Goal: Unclear

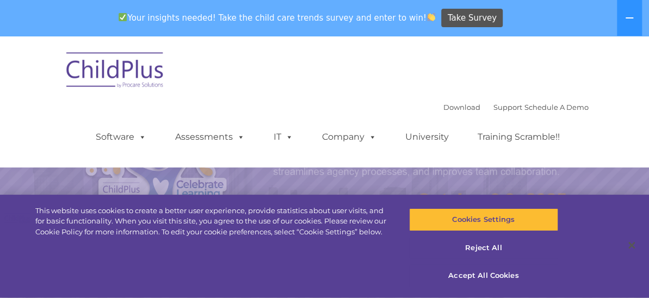
select select "MEDIUM"
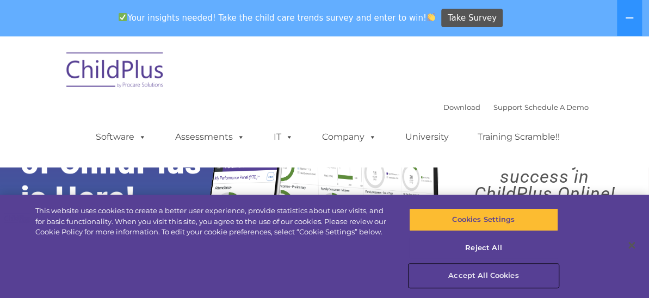
click at [480, 273] on button "Accept All Cookies" at bounding box center [483, 275] width 149 height 23
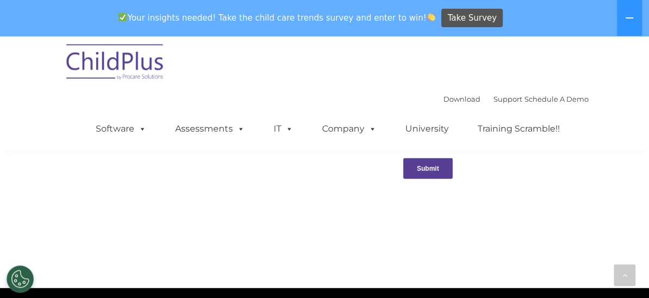
scroll to position [1189, 0]
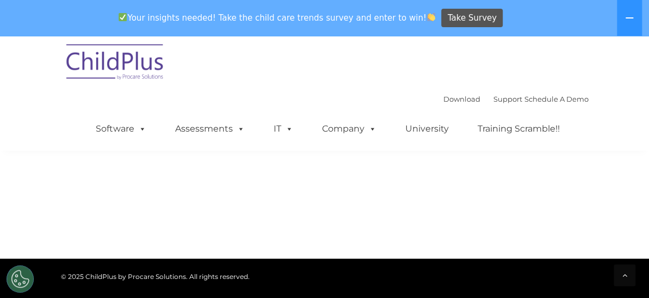
drag, startPoint x: 639, startPoint y: 1, endPoint x: 599, endPoint y: 215, distance: 218.4
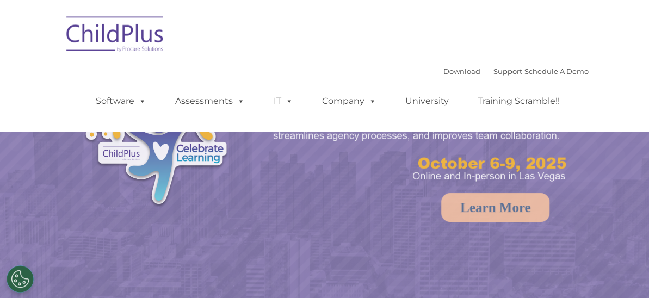
select select "MEDIUM"
